Goal: Find specific page/section: Find specific page/section

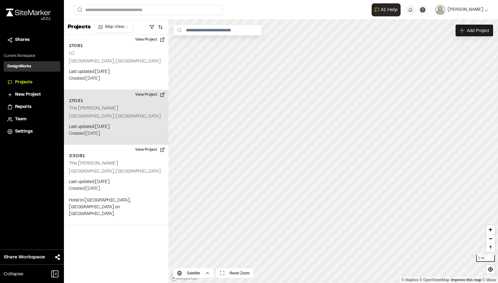
click at [97, 105] on div "17031 The Charles Charleston, SC Last updated: Sep 17, 2025 Budget: $ Created: …" at bounding box center [116, 117] width 104 height 55
click at [152, 100] on button "View Project" at bounding box center [149, 95] width 37 height 10
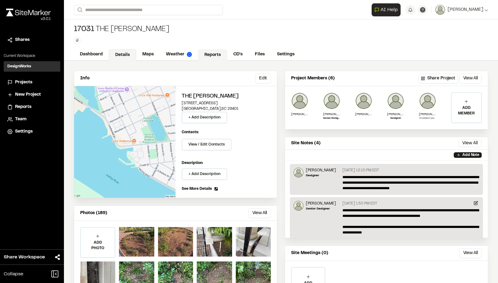
click at [214, 58] on link "Reports" at bounding box center [212, 55] width 29 height 12
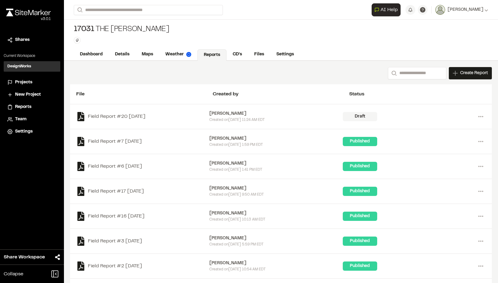
click at [364, 117] on div "Draft" at bounding box center [359, 116] width 34 height 9
click at [485, 115] on icon at bounding box center [480, 116] width 10 height 10
click at [461, 126] on link "View" at bounding box center [458, 129] width 53 height 9
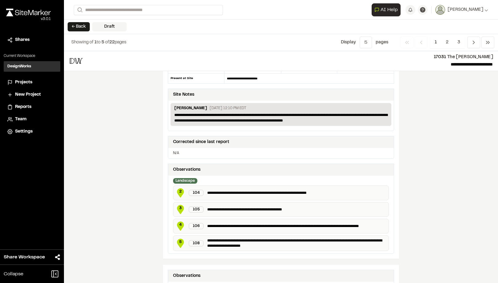
scroll to position [100, 0]
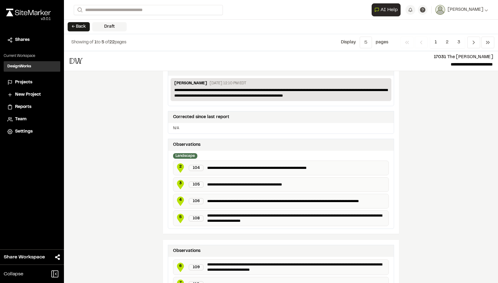
click at [232, 93] on p "**********" at bounding box center [280, 92] width 213 height 11
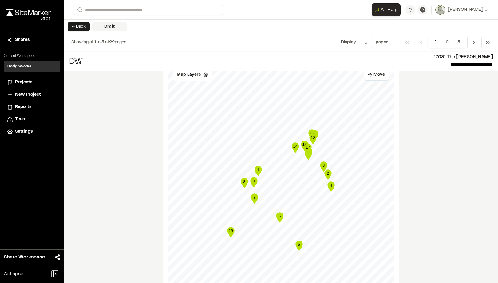
scroll to position [597, 0]
click at [197, 75] on span "Map Layers" at bounding box center [189, 74] width 24 height 7
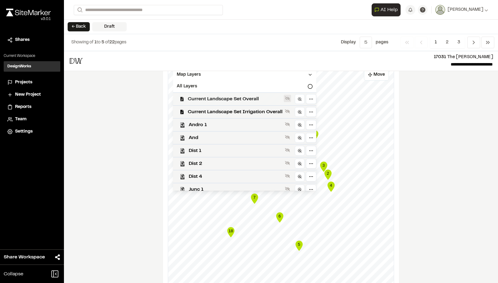
click at [289, 97] on icon at bounding box center [287, 98] width 5 height 5
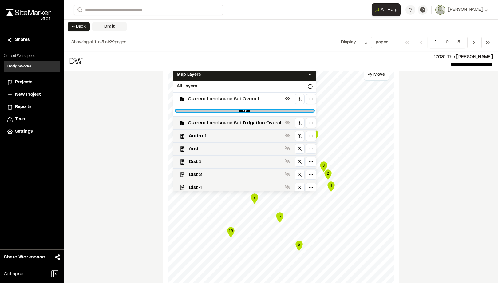
drag, startPoint x: 306, startPoint y: 110, endPoint x: 238, endPoint y: 113, distance: 68.5
type input "****"
click at [238, 111] on input "range" at bounding box center [244, 111] width 138 height 2
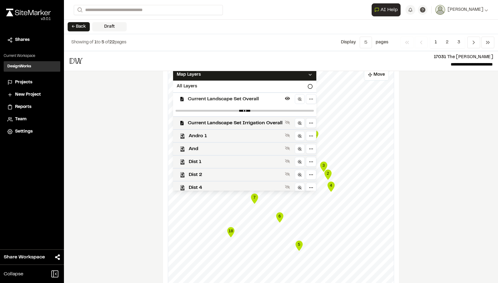
click at [230, 58] on p "17031 The [PERSON_NAME]" at bounding box center [290, 57] width 404 height 7
click at [199, 79] on div "Map Layers" at bounding box center [244, 75] width 143 height 12
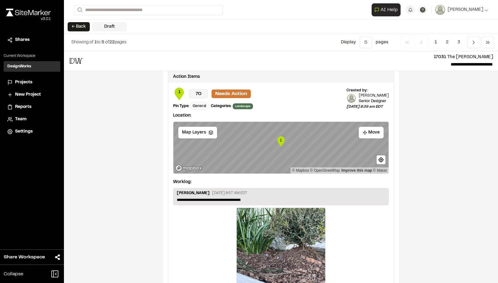
scroll to position [908, 0]
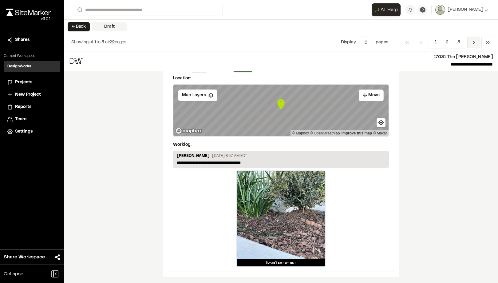
click at [470, 41] on span "Previous" at bounding box center [473, 43] width 13 height 12
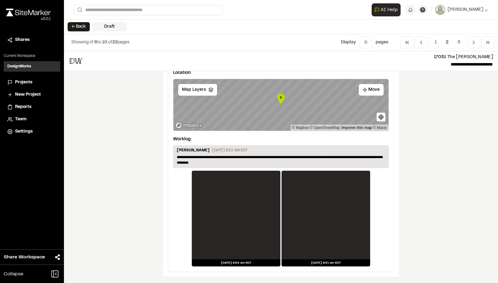
scroll to position [1012, 0]
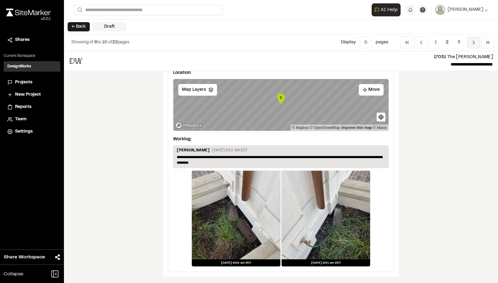
click at [473, 44] on polyline "Navigation" at bounding box center [474, 42] width 2 height 3
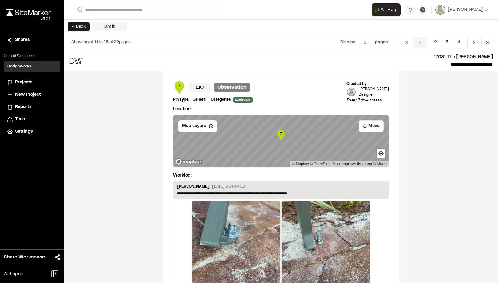
click at [423, 41] on span "Previous" at bounding box center [420, 43] width 13 height 12
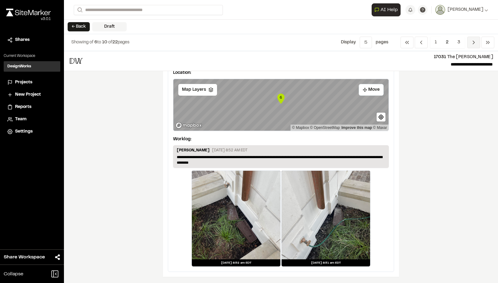
click at [470, 42] on span "Previous" at bounding box center [473, 43] width 13 height 12
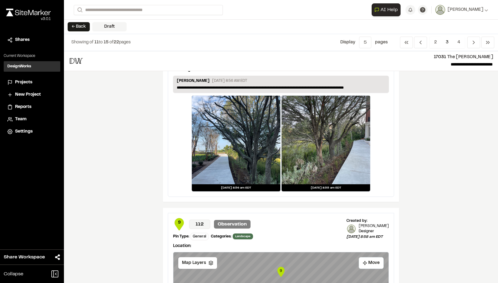
scroll to position [323, 0]
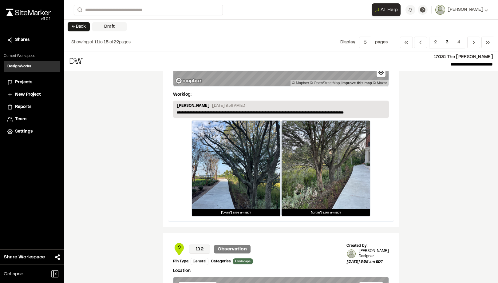
click at [284, 111] on p "**********" at bounding box center [281, 113] width 208 height 6
click at [285, 112] on p "**********" at bounding box center [281, 113] width 208 height 6
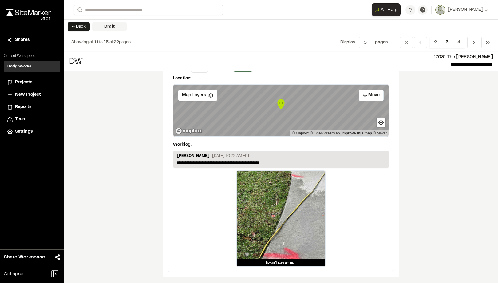
scroll to position [976, 0]
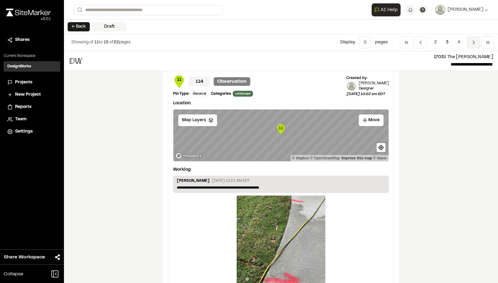
click at [468, 41] on span "Previous" at bounding box center [473, 43] width 13 height 12
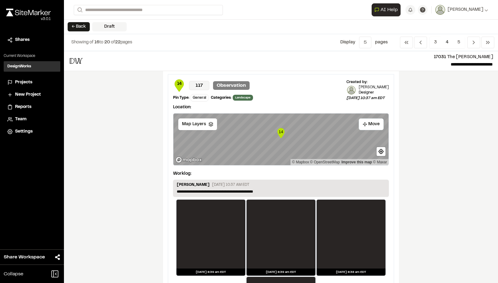
scroll to position [498, 0]
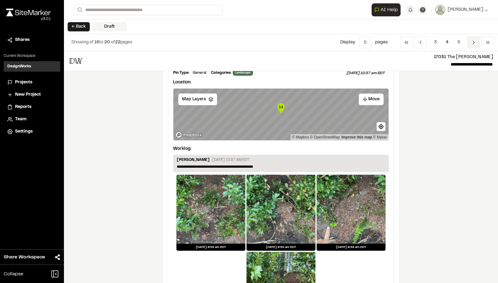
click at [469, 41] on span "Previous" at bounding box center [473, 43] width 13 height 12
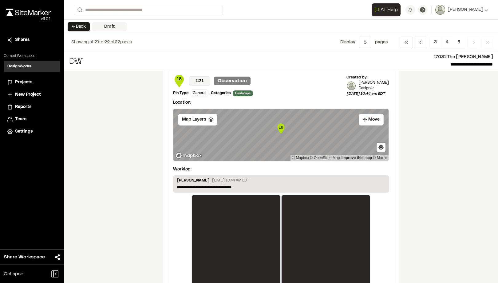
scroll to position [273, 0]
